Goal: Task Accomplishment & Management: Manage account settings

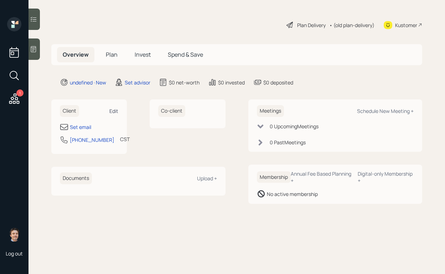
click at [118, 108] on div "Edit" at bounding box center [113, 111] width 9 height 7
select select "America/Chicago"
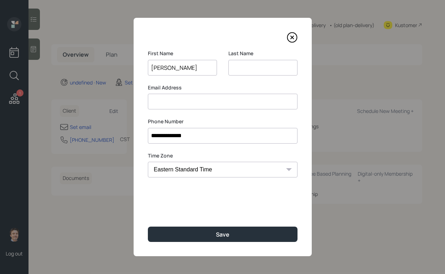
type input "Ellie"
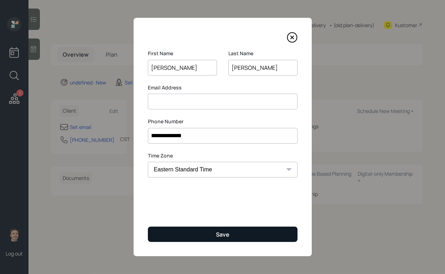
type input "Kai"
click at [173, 232] on button "Save" at bounding box center [223, 234] width 150 height 15
